Goal: Find specific page/section: Find specific page/section

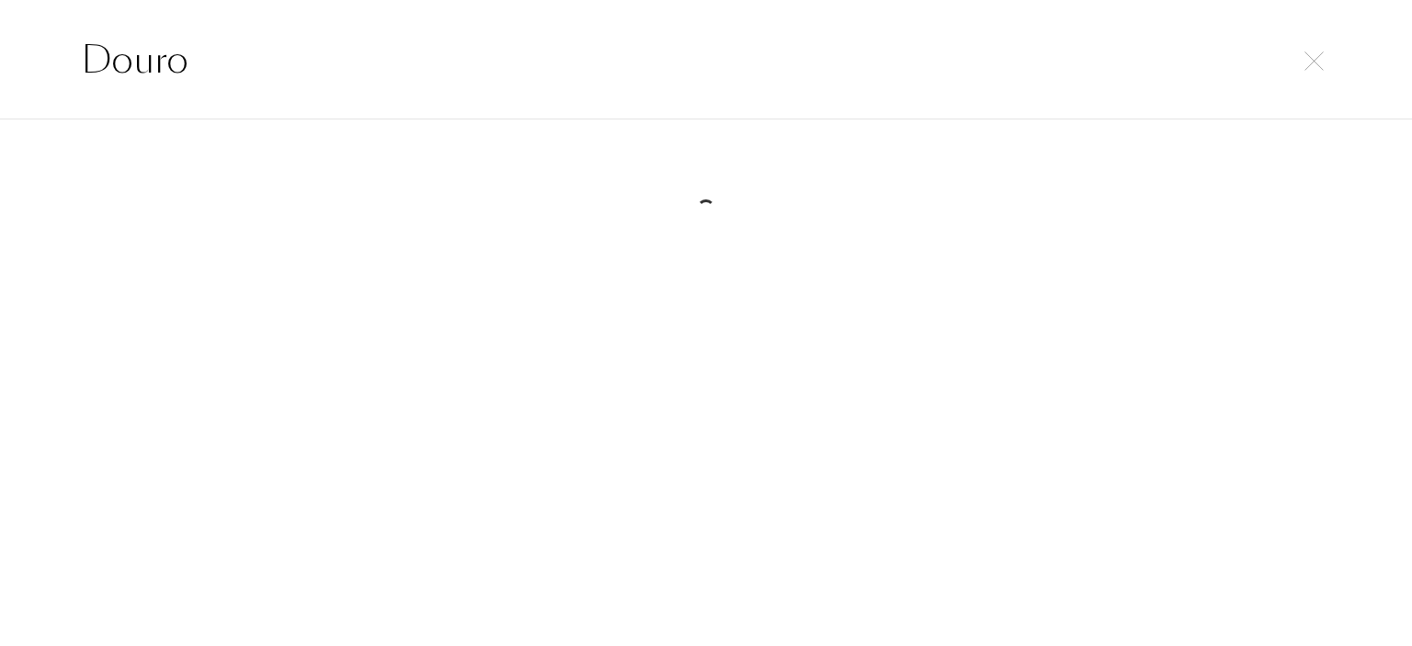
select select "DE"
drag, startPoint x: 156, startPoint y: 71, endPoint x: 0, endPoint y: 71, distance: 156.3
click at [0, 71] on div "Douro" at bounding box center [706, 59] width 1412 height 119
paste input "Legacy of [PERSON_NAME]"
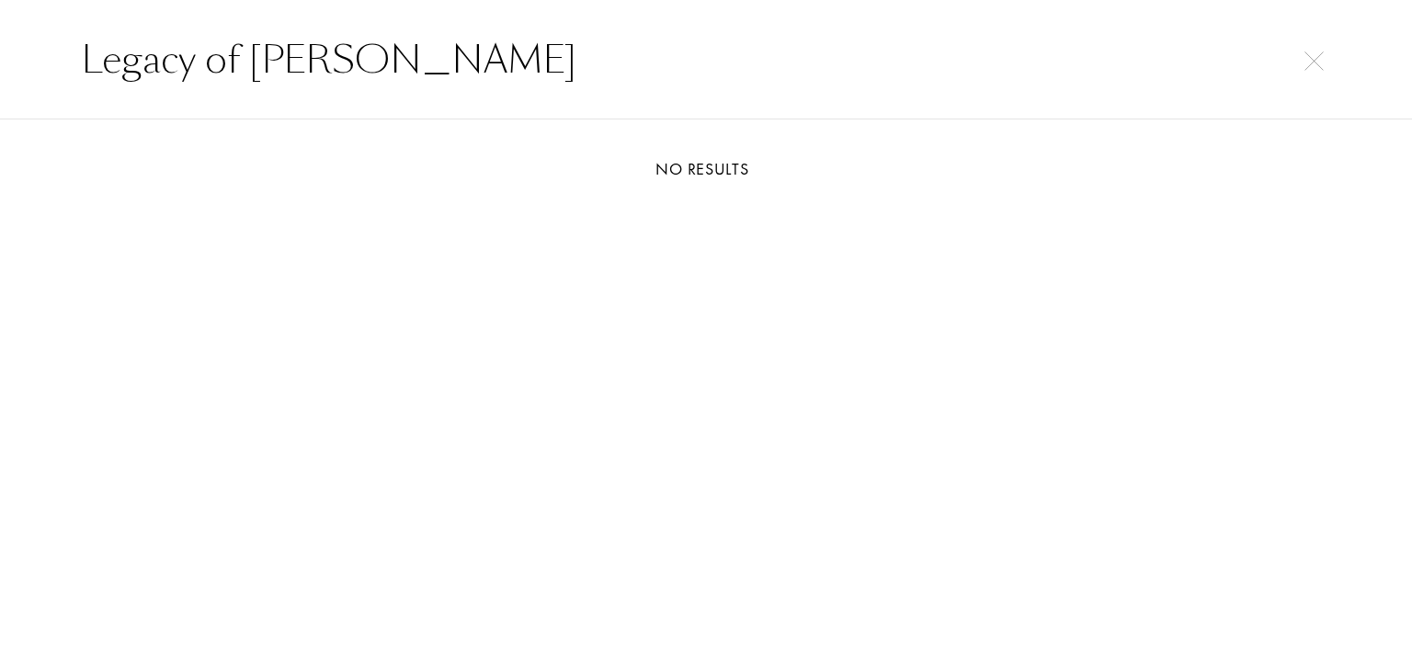
drag, startPoint x: 381, startPoint y: 69, endPoint x: 0, endPoint y: 56, distance: 381.7
click at [0, 56] on div "Legacy of [PERSON_NAME]" at bounding box center [706, 59] width 1412 height 119
paste input "Bergamask"
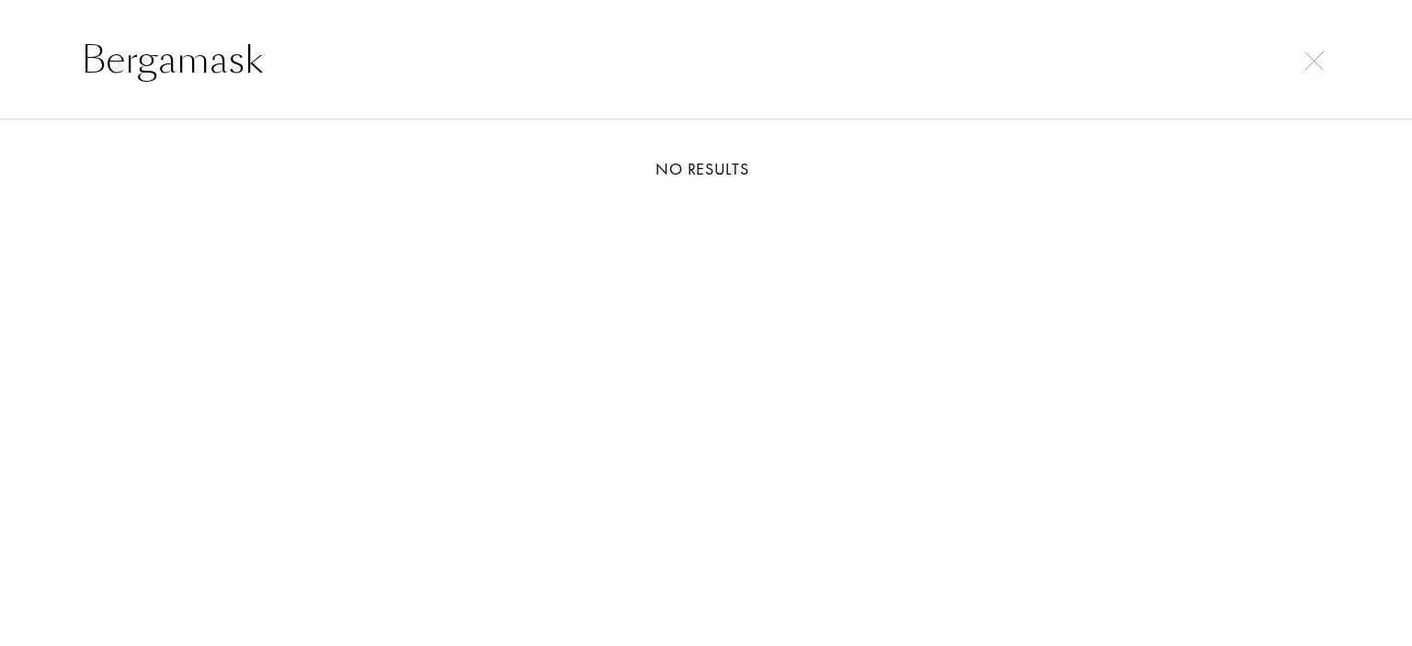
drag, startPoint x: 390, startPoint y: 108, endPoint x: 143, endPoint y: 106, distance: 246.3
click at [143, 106] on div "Bergamask" at bounding box center [706, 59] width 1412 height 119
drag, startPoint x: 268, startPoint y: 63, endPoint x: 0, endPoint y: 63, distance: 268.4
click at [0, 63] on div "Bergamask" at bounding box center [706, 59] width 1412 height 119
paste input "Matcha Meditation"
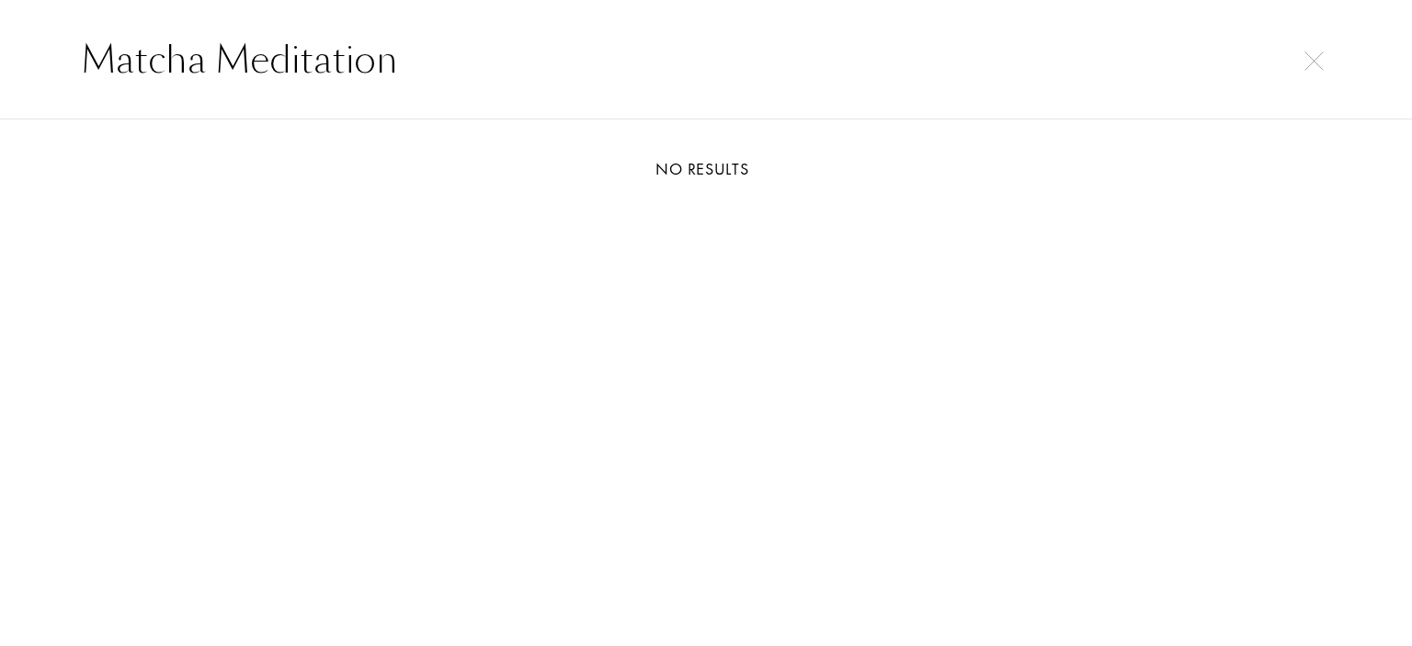
drag, startPoint x: 428, startPoint y: 54, endPoint x: 0, endPoint y: 51, distance: 428.3
click at [0, 52] on div "Matcha Meditation" at bounding box center [706, 59] width 1412 height 119
paste input "By the Fireplace"
drag, startPoint x: 376, startPoint y: 65, endPoint x: 0, endPoint y: 47, distance: 376.4
click at [0, 47] on div "By the Fireplace" at bounding box center [706, 59] width 1412 height 119
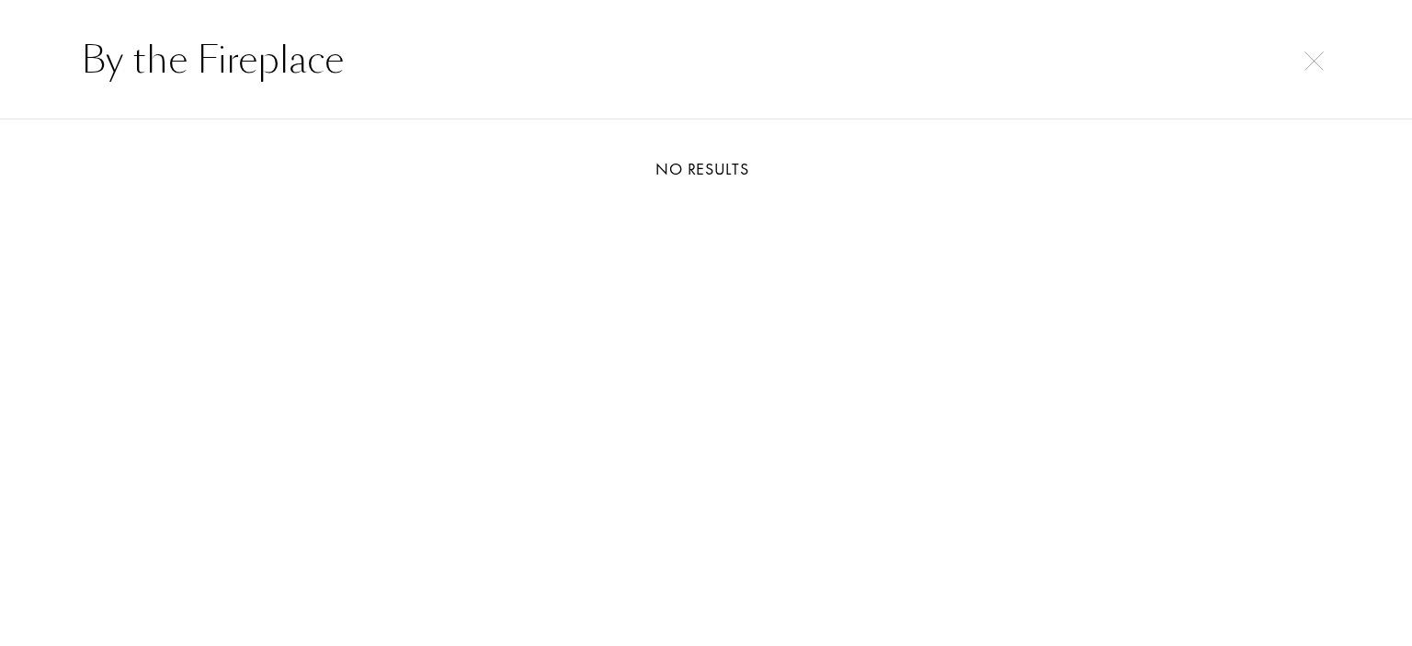
paste input "Ambar Del Sur"
type input "Ambar Del Sur"
